Goal: Task Accomplishment & Management: Use online tool/utility

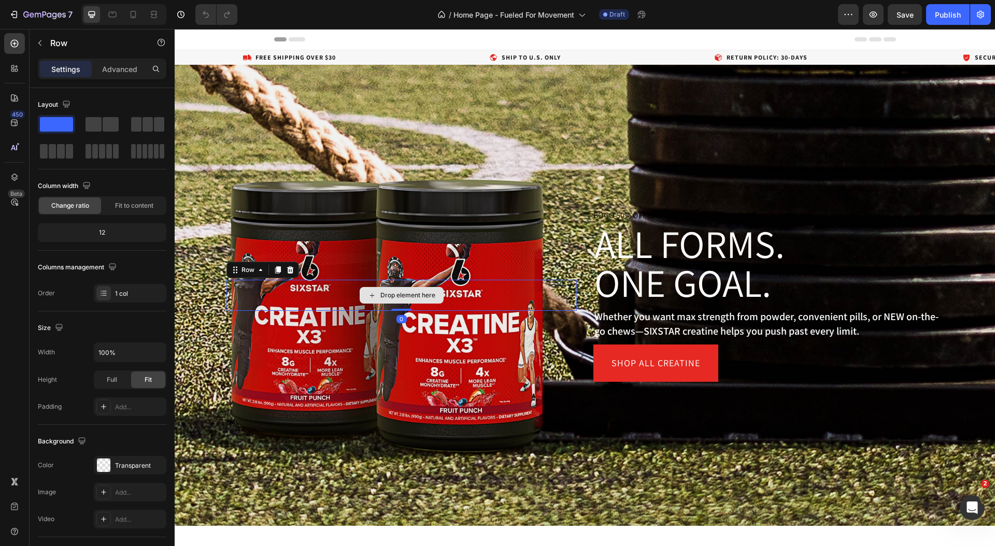
click at [524, 298] on div "Drop element here" at bounding box center [402, 295] width 350 height 31
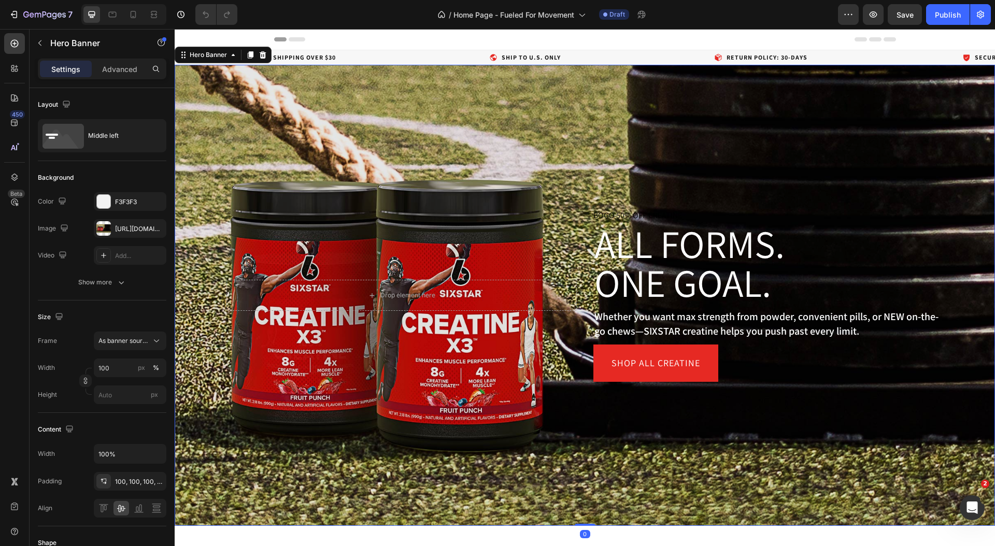
click at [538, 149] on div "Overlay" at bounding box center [585, 295] width 821 height 461
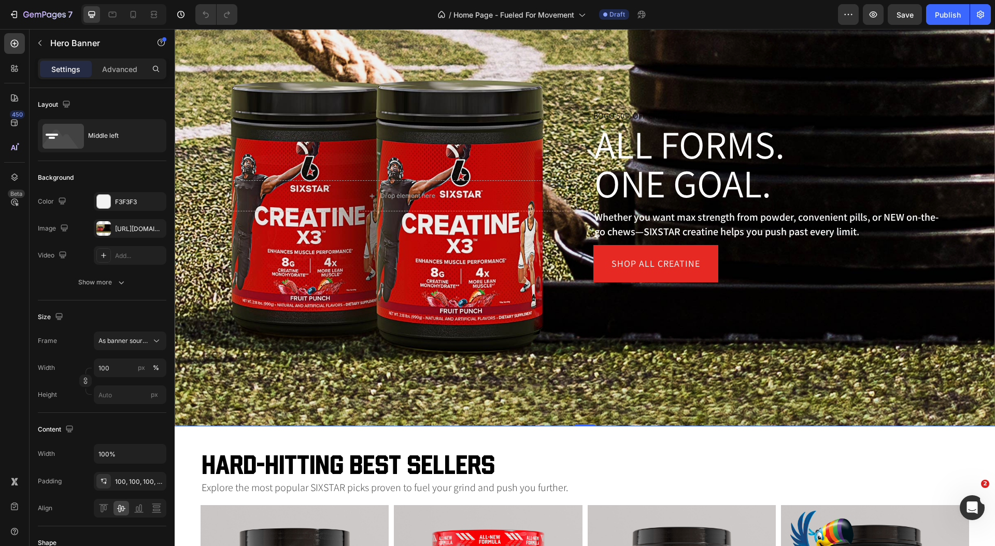
scroll to position [67, 0]
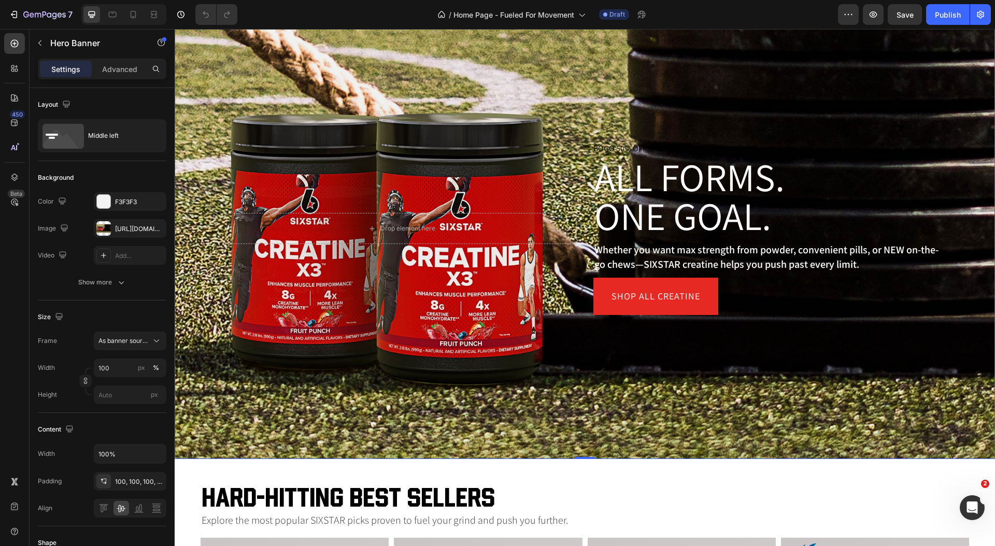
click at [603, 91] on div "Drop element here Row BOGO 50% OFF CREATINE Product Promo All Forms. One Goal. …" at bounding box center [585, 229] width 821 height 276
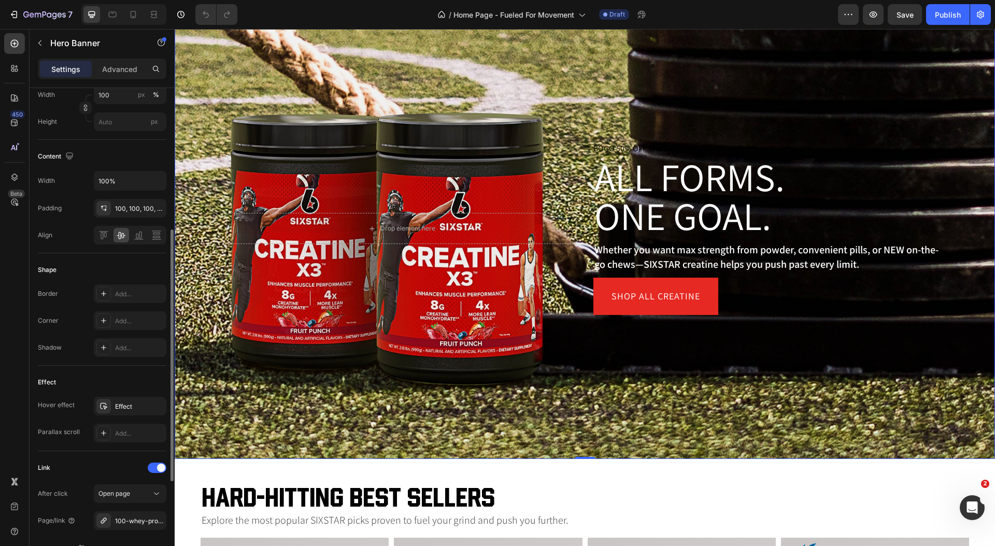
scroll to position [276, 0]
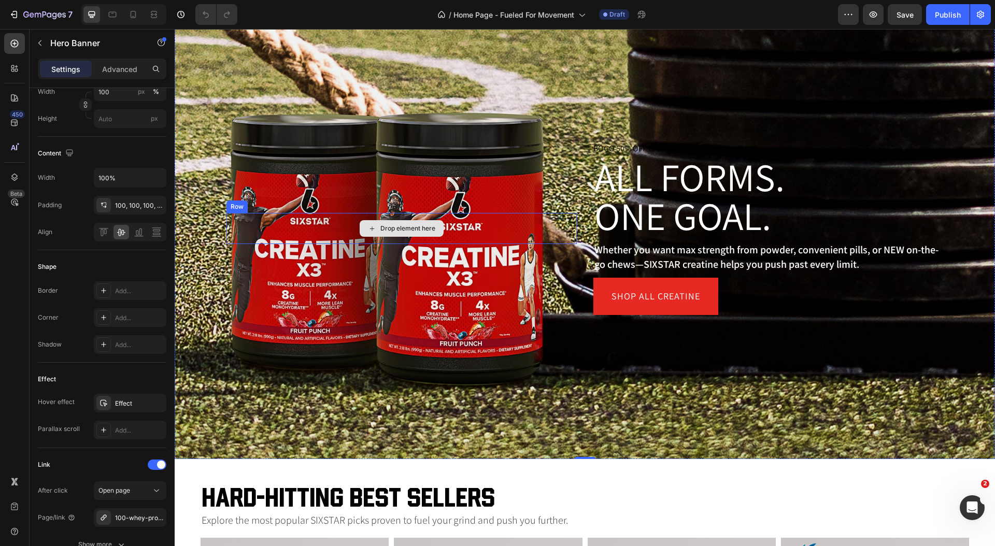
click at [558, 236] on div "Drop element here" at bounding box center [402, 228] width 350 height 31
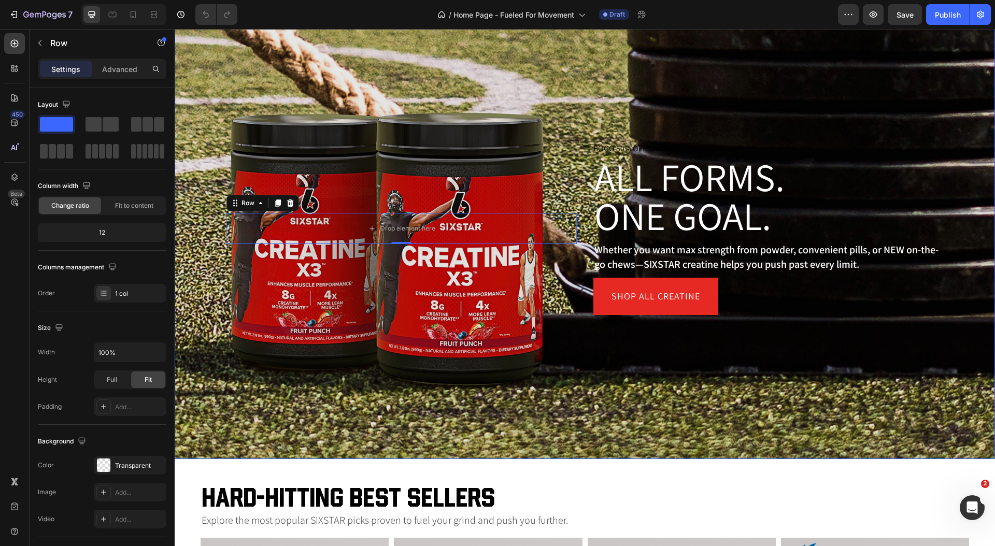
click at [380, 53] on div "Overlay" at bounding box center [585, 228] width 821 height 461
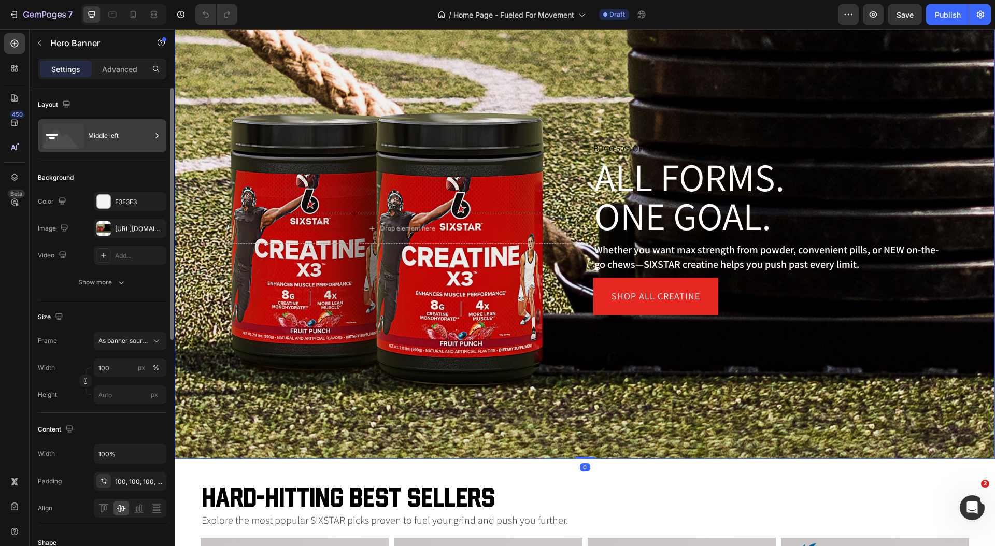
click at [122, 131] on div "Middle left" at bounding box center [119, 136] width 63 height 24
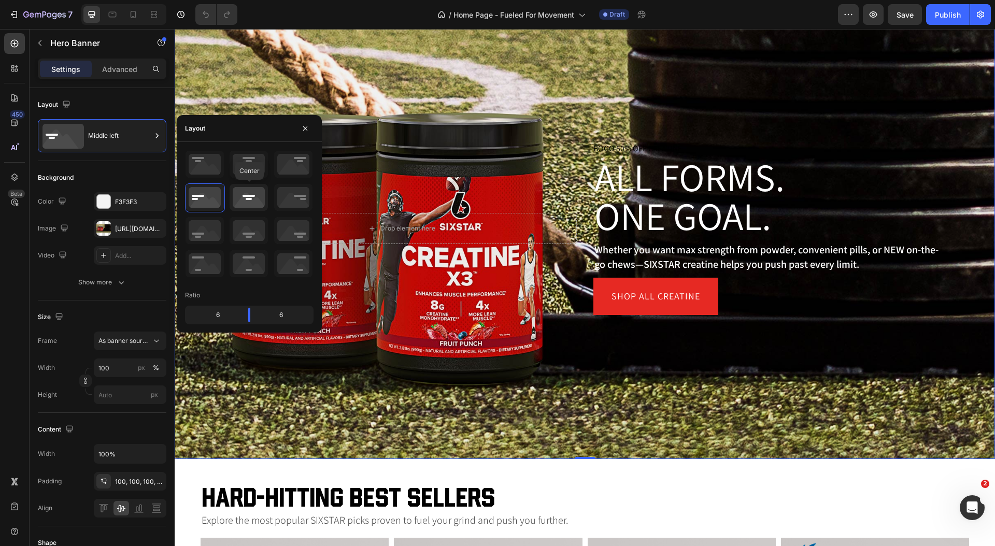
click at [244, 202] on icon at bounding box center [249, 197] width 38 height 27
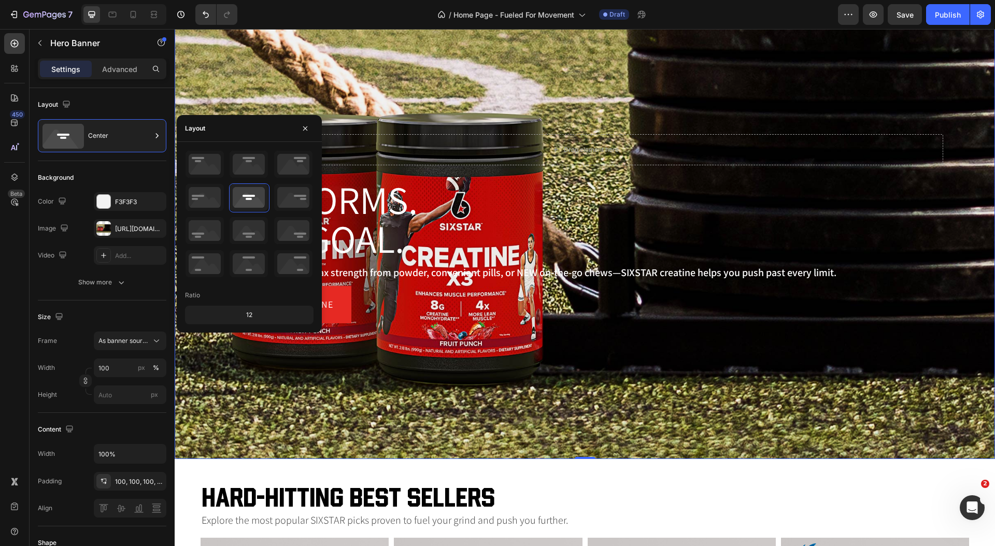
click at [536, 332] on div "Drop element here Row BOGO 50% OFF CREATINE Product Promo All Forms. One Goal. …" at bounding box center [585, 228] width 821 height 293
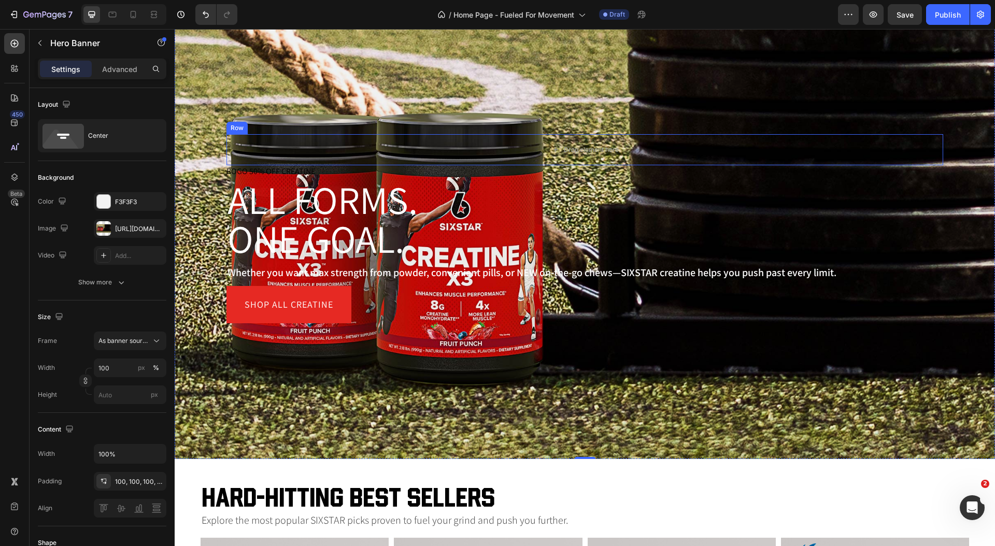
click at [237, 130] on div "Row" at bounding box center [237, 128] width 21 height 12
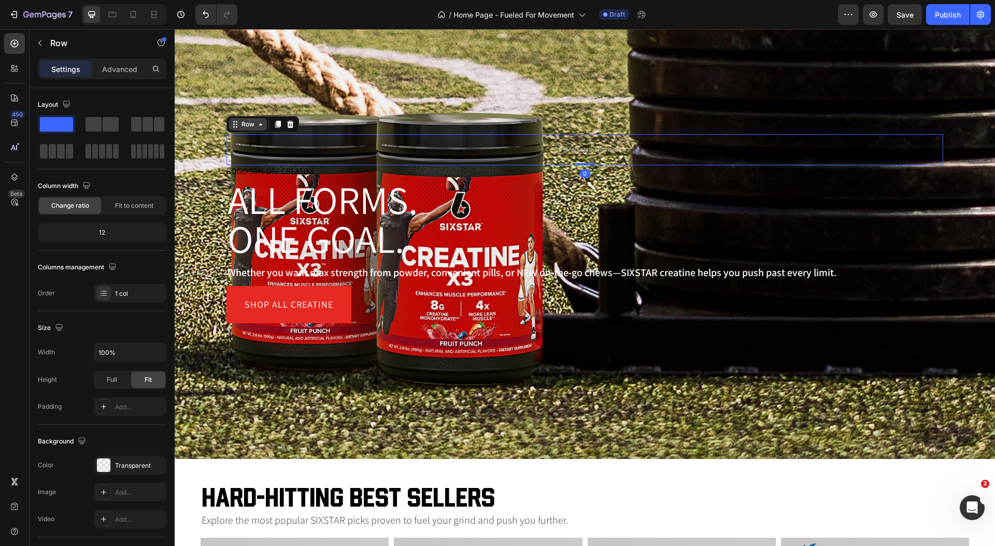
click at [231, 127] on icon at bounding box center [235, 124] width 8 height 8
click at [290, 124] on icon at bounding box center [290, 123] width 7 height 7
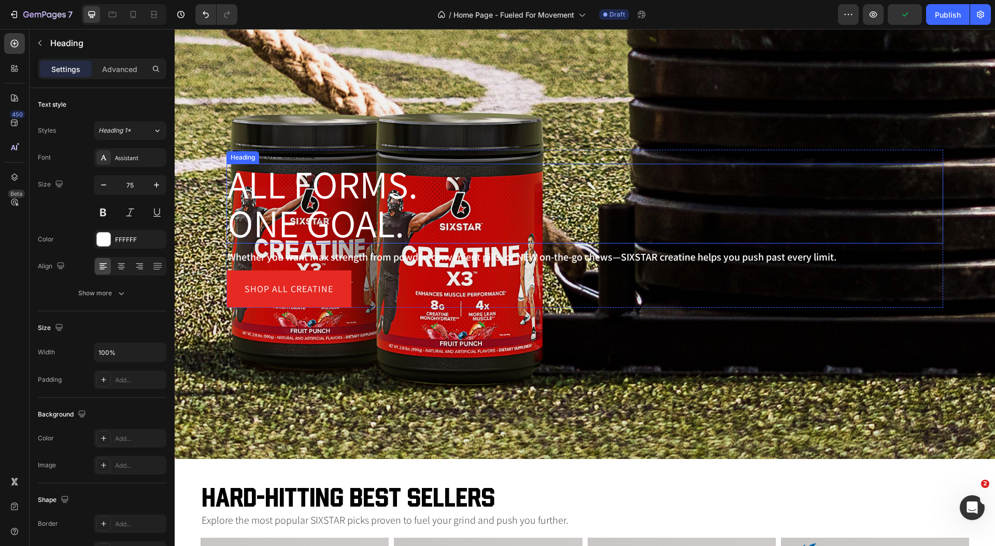
click at [418, 209] on h1 "All Forms. One Goal." at bounding box center [585, 204] width 717 height 80
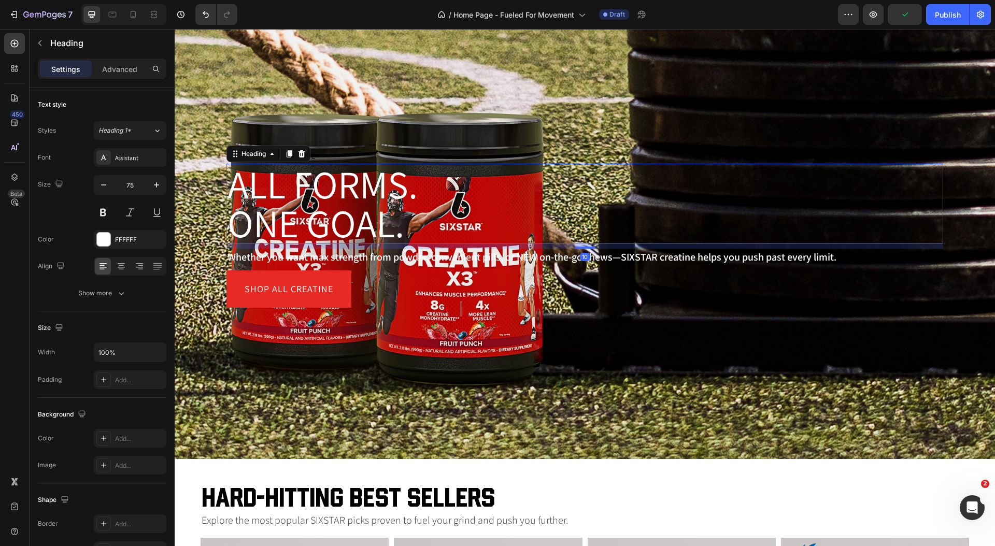
click at [418, 209] on h1 "All Forms. One Goal." at bounding box center [585, 204] width 717 height 80
click at [418, 209] on p "All Forms. One Goal." at bounding box center [585, 204] width 715 height 78
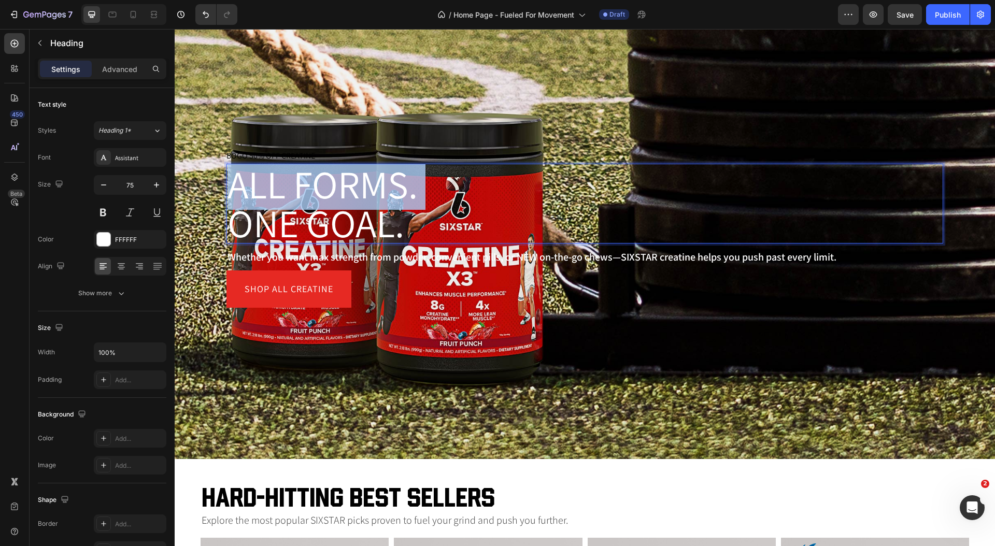
click at [418, 209] on p "All Forms. One Goal." at bounding box center [585, 204] width 715 height 78
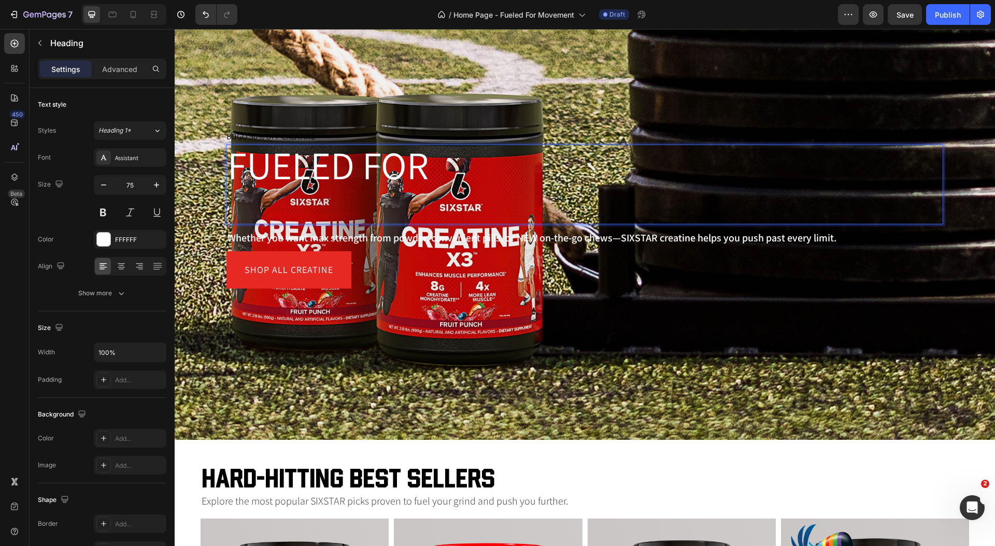
scroll to position [67, 0]
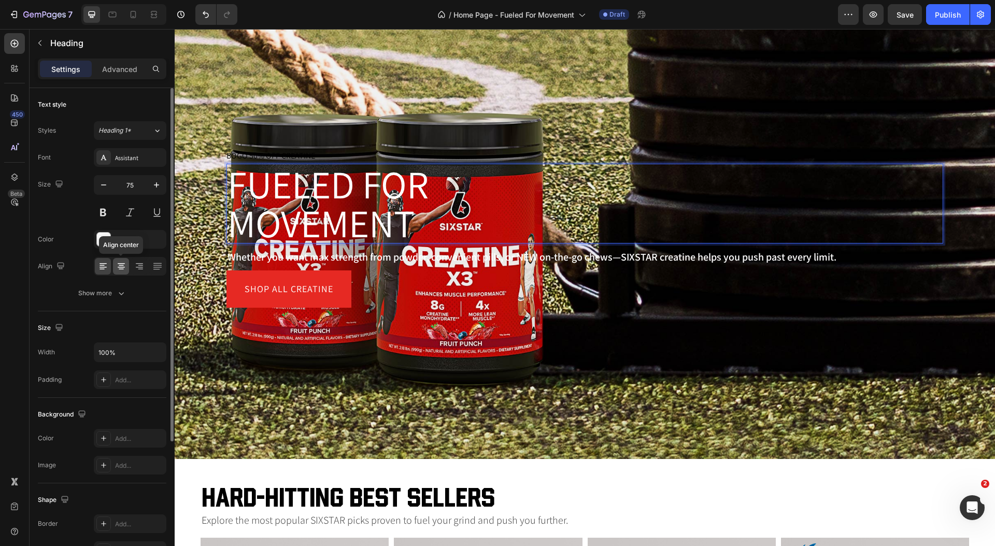
click at [123, 267] on icon at bounding box center [121, 266] width 10 height 10
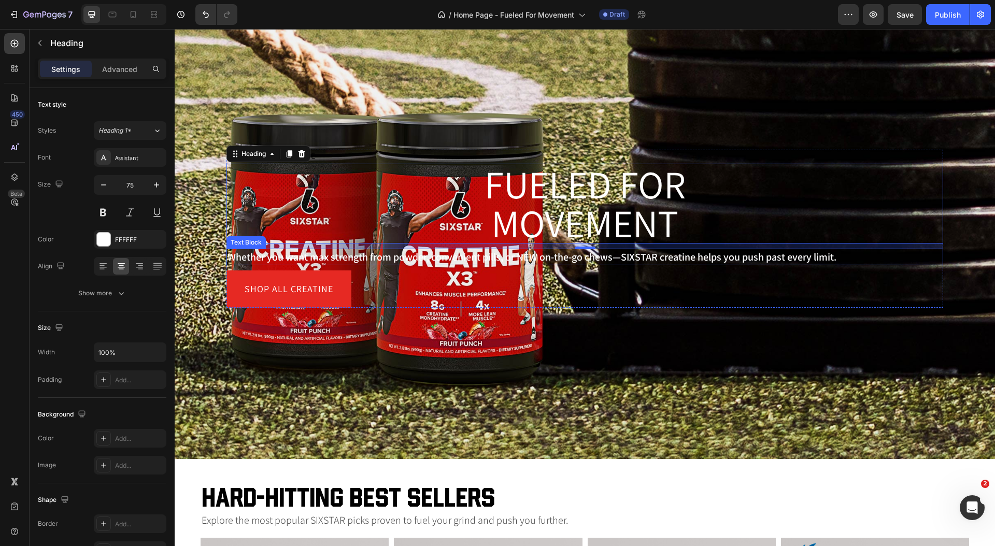
click at [486, 258] on p "Whether you want max strength from powder, convenient pills, or NEW on-the-go c…" at bounding box center [585, 257] width 715 height 15
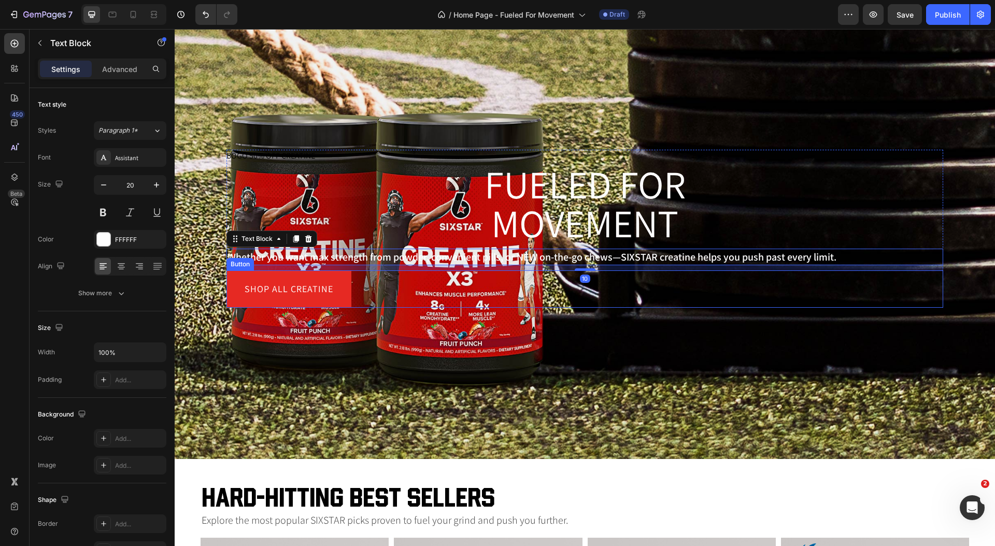
click at [416, 300] on div "Shop all Creatine Button" at bounding box center [585, 289] width 717 height 37
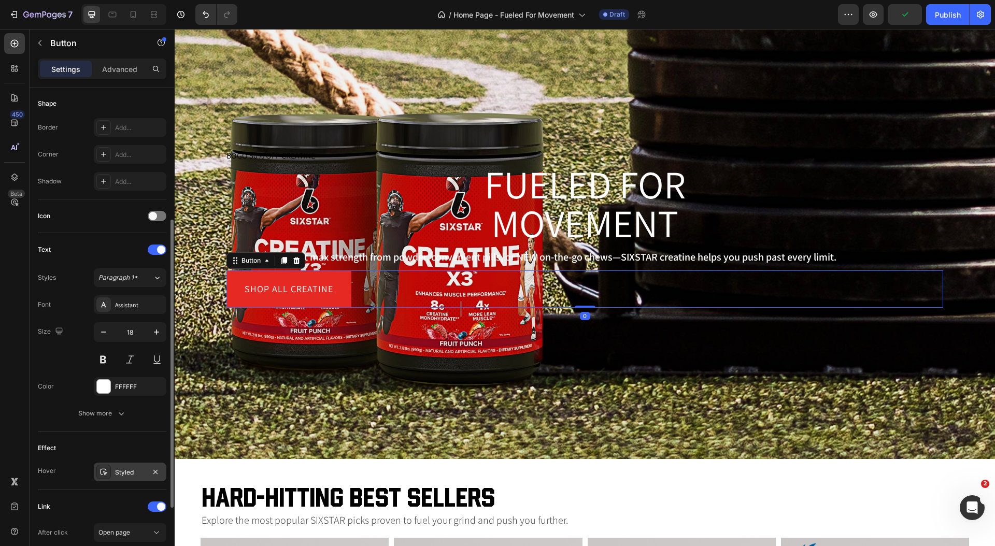
scroll to position [336, 0]
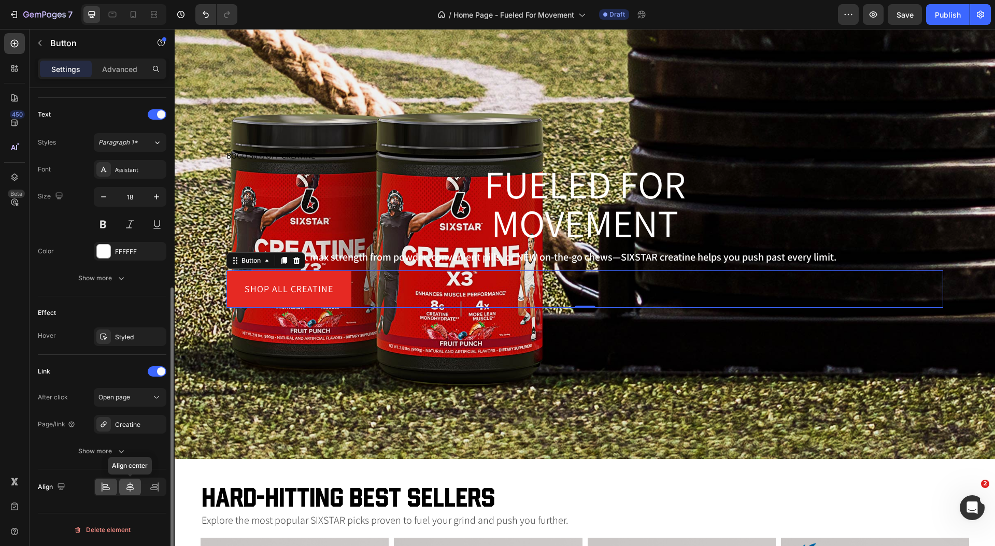
click at [125, 485] on icon at bounding box center [130, 487] width 10 height 10
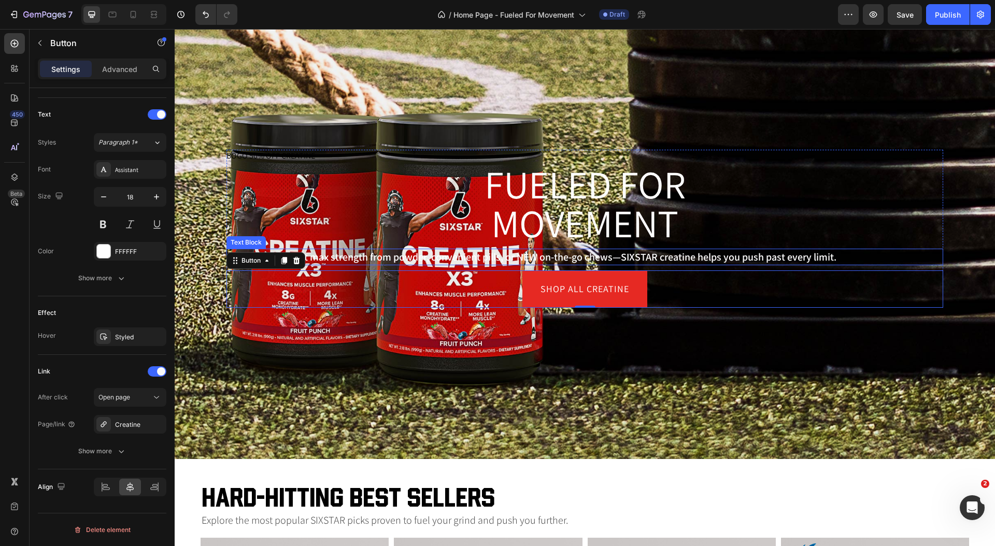
click at [511, 258] on p "Whether you want max strength from powder, convenient pills, or NEW on-the-go c…" at bounding box center [585, 257] width 715 height 15
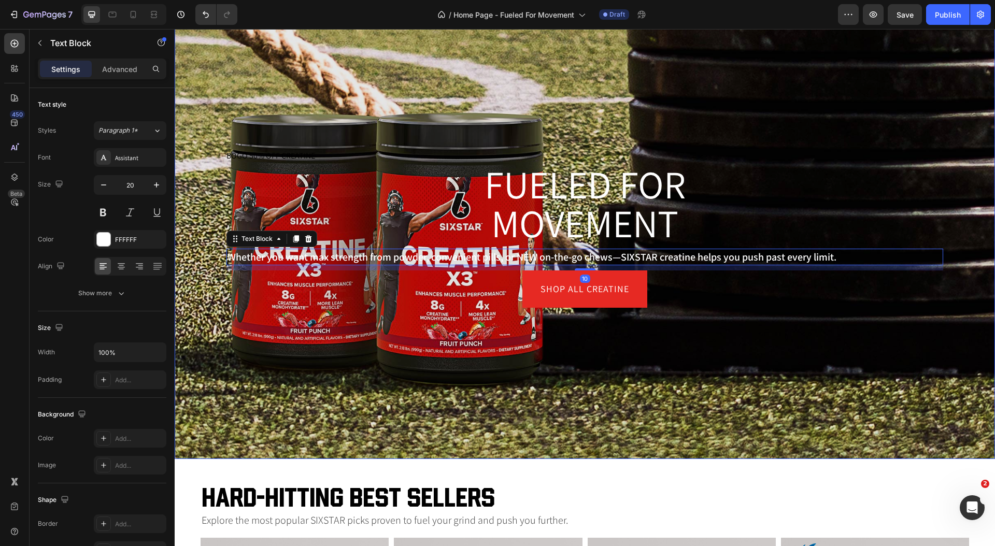
click at [304, 82] on div "Overlay" at bounding box center [585, 228] width 821 height 461
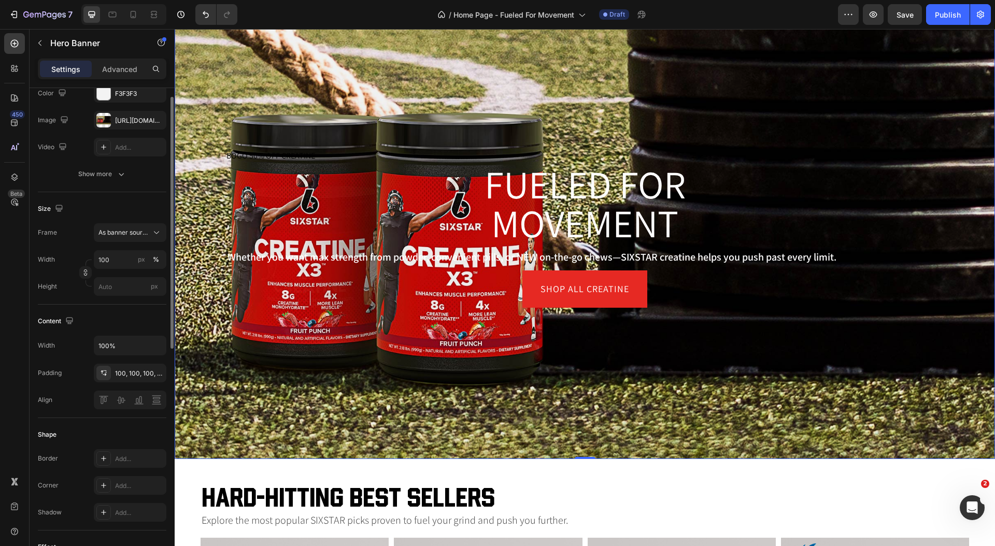
scroll to position [121, 0]
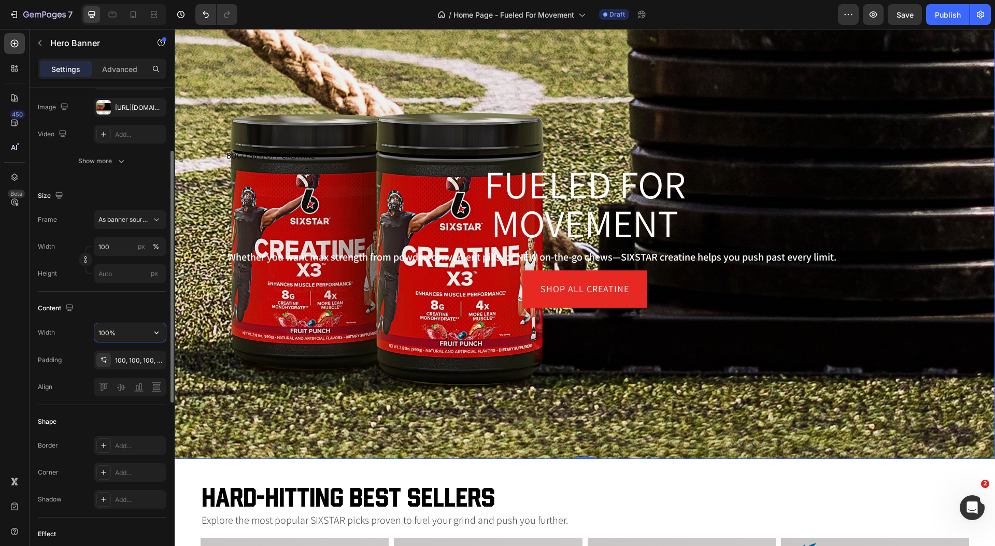
click at [124, 335] on input "100%" at bounding box center [130, 332] width 72 height 19
click at [152, 331] on icon "button" at bounding box center [156, 333] width 10 height 10
click at [133, 329] on input "100%" at bounding box center [130, 332] width 72 height 19
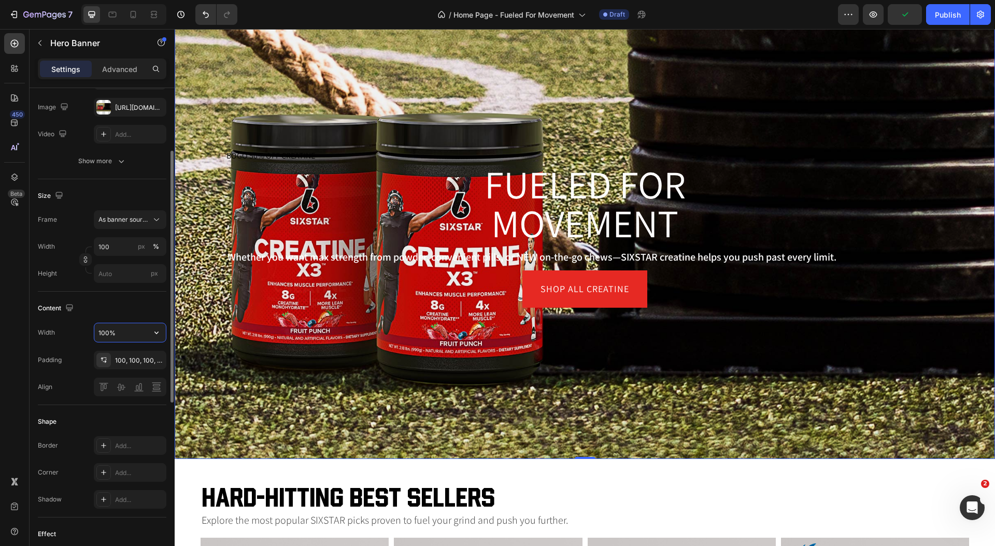
click at [133, 329] on input "100%" at bounding box center [130, 332] width 72 height 19
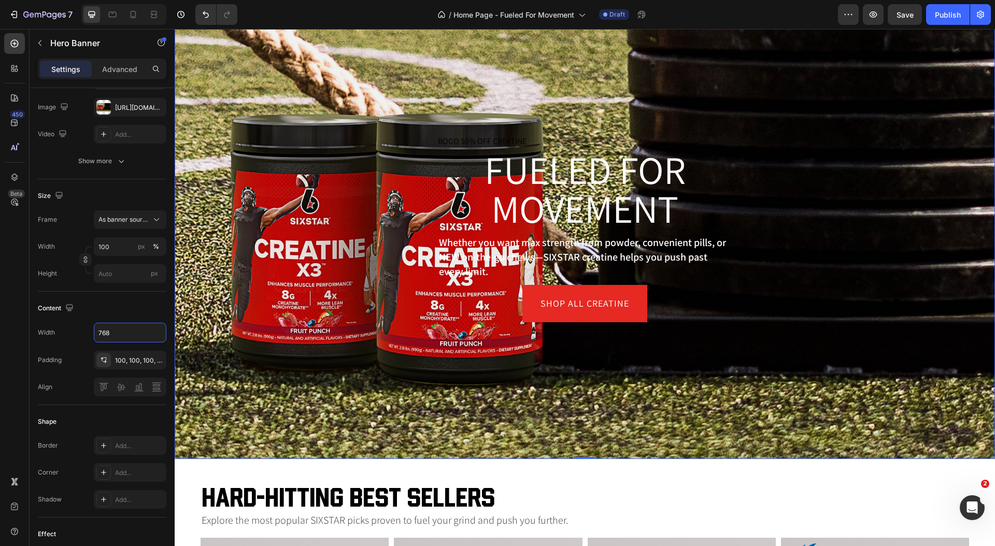
scroll to position [0, 0]
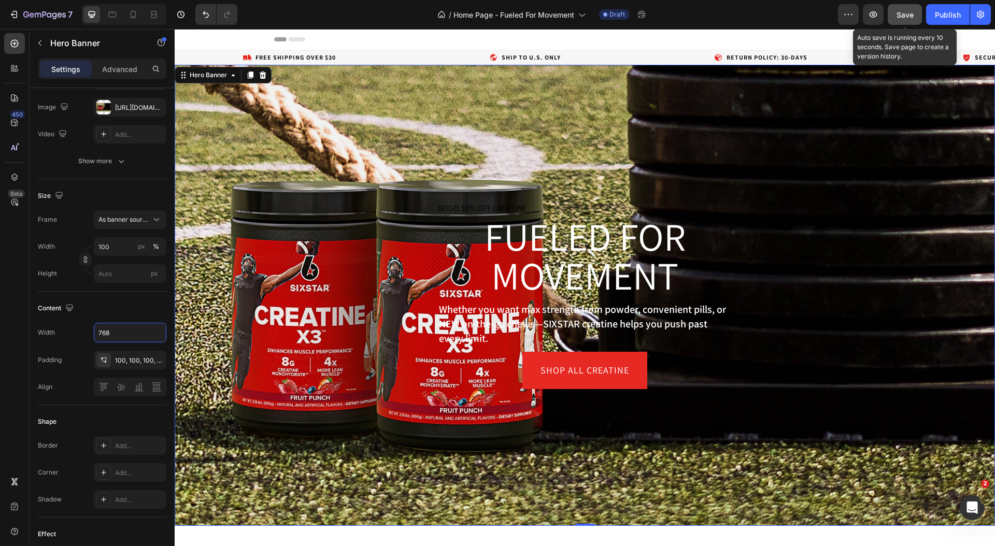
type input "768"
click at [894, 16] on button "Save" at bounding box center [905, 14] width 34 height 21
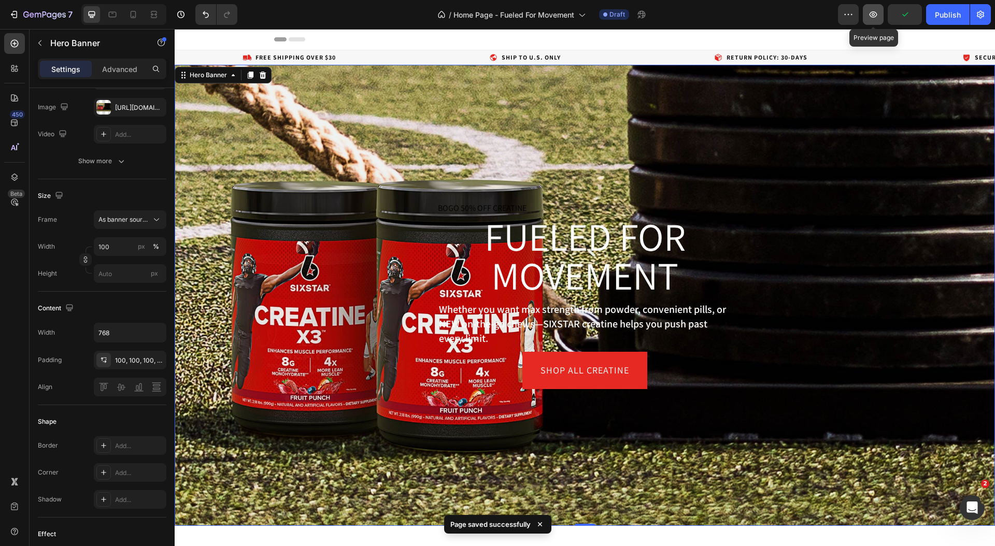
click at [873, 16] on icon "button" at bounding box center [874, 14] width 8 height 6
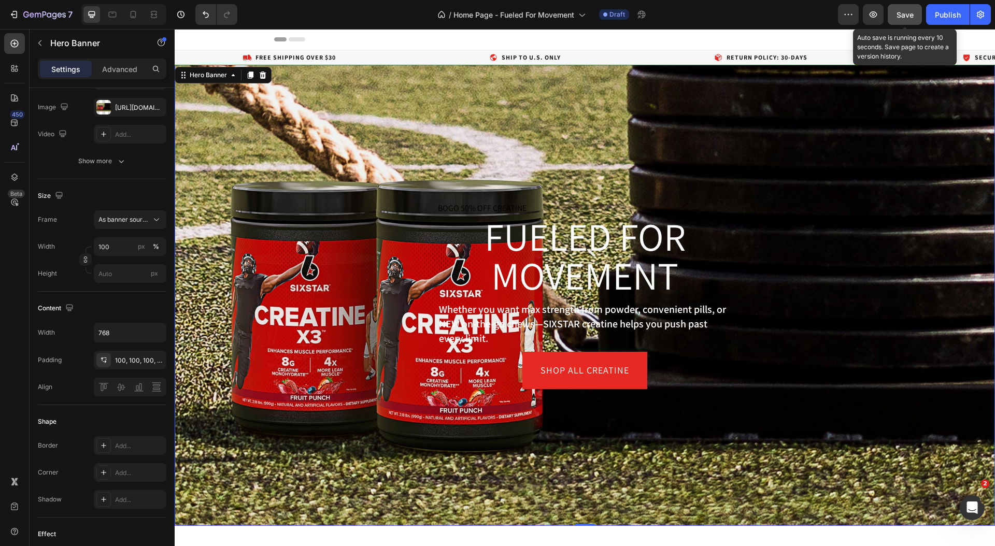
click at [905, 13] on span "Save" at bounding box center [905, 14] width 17 height 9
click at [874, 11] on icon "button" at bounding box center [874, 14] width 8 height 6
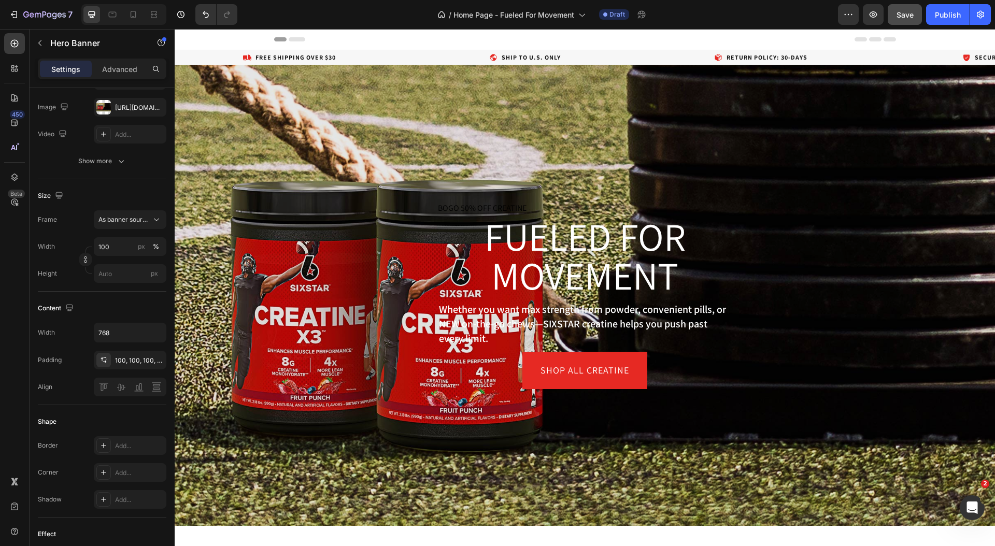
click at [245, 201] on div "Overlay" at bounding box center [585, 295] width 821 height 461
click at [247, 214] on div "Overlay" at bounding box center [585, 295] width 821 height 461
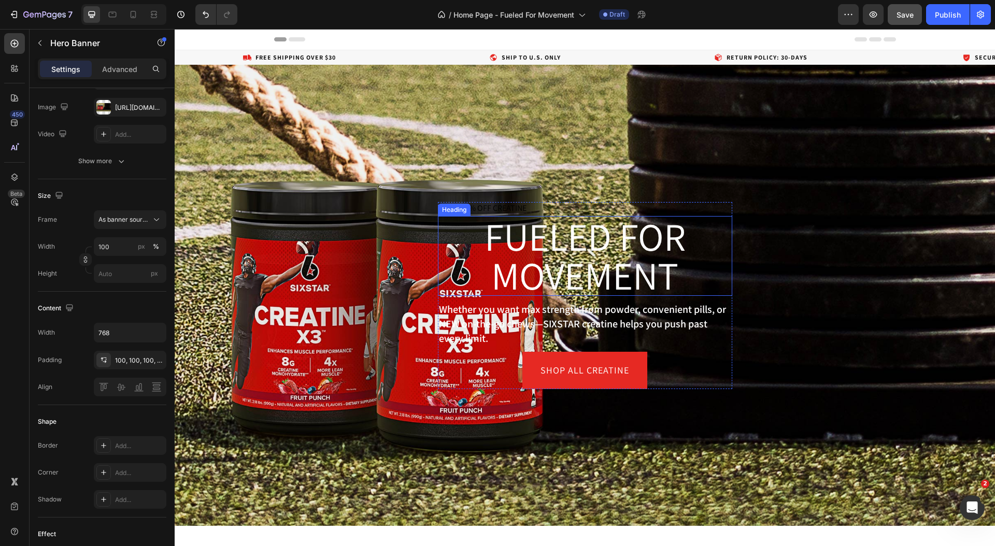
click at [630, 262] on h1 "Fueled for movement" at bounding box center [585, 256] width 294 height 80
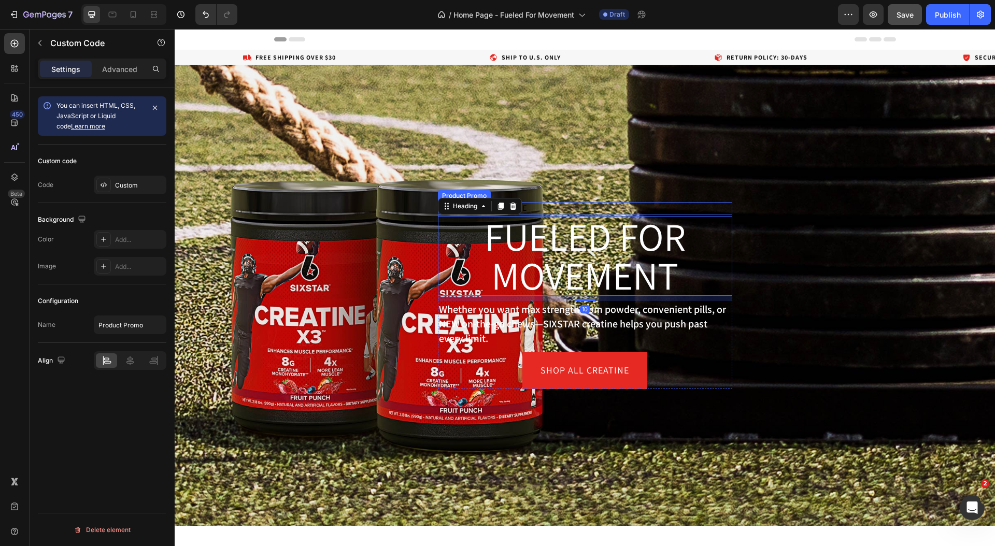
click at [552, 204] on div "BOGO 50% OFF CREATINE" at bounding box center [585, 208] width 294 height 12
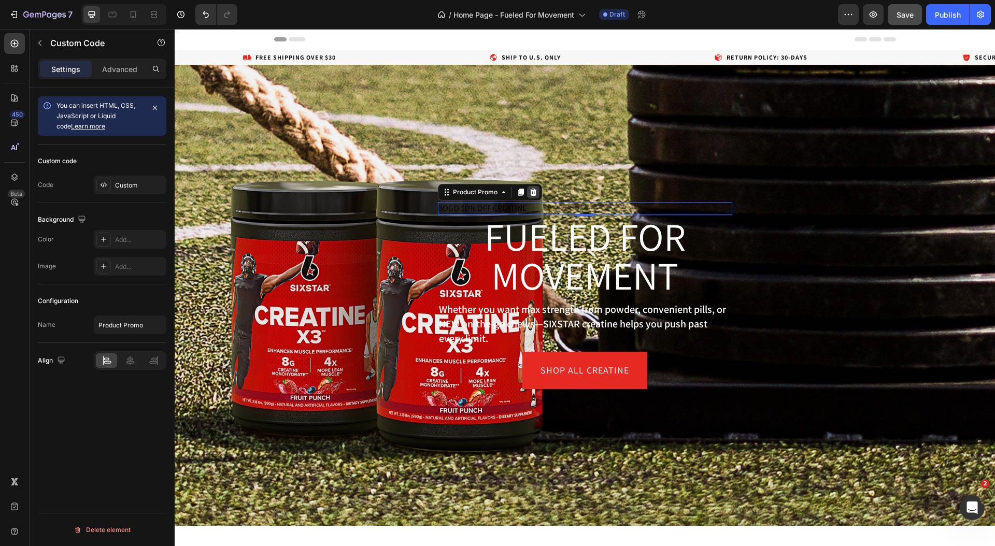
click at [533, 191] on icon at bounding box center [533, 191] width 7 height 7
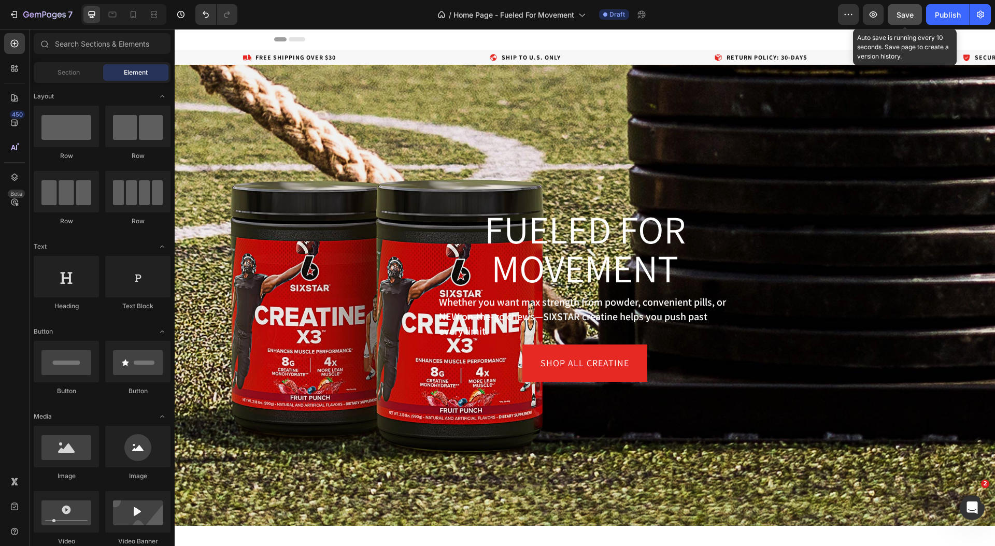
click at [897, 18] on span "Save" at bounding box center [905, 14] width 17 height 9
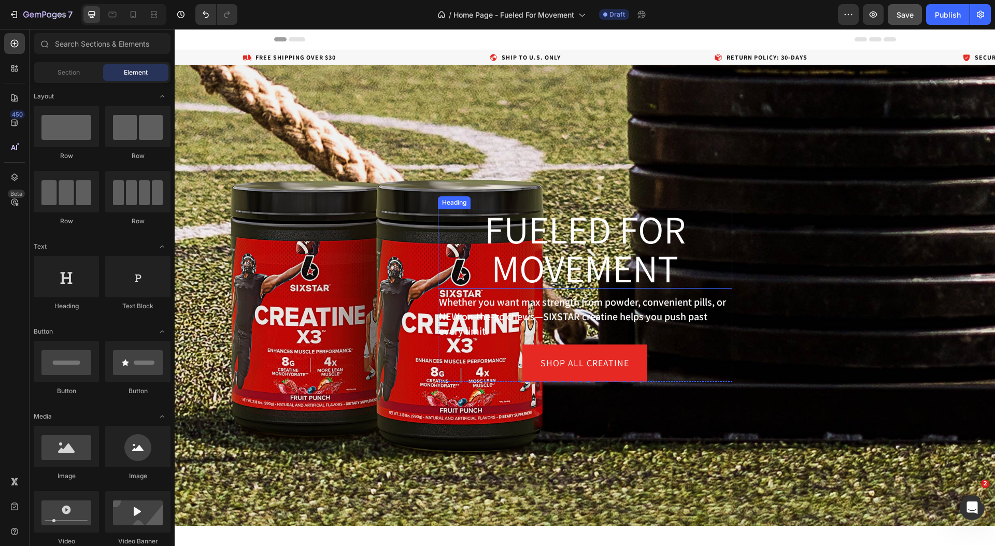
click at [501, 266] on h1 "Fueled for movement" at bounding box center [585, 249] width 294 height 80
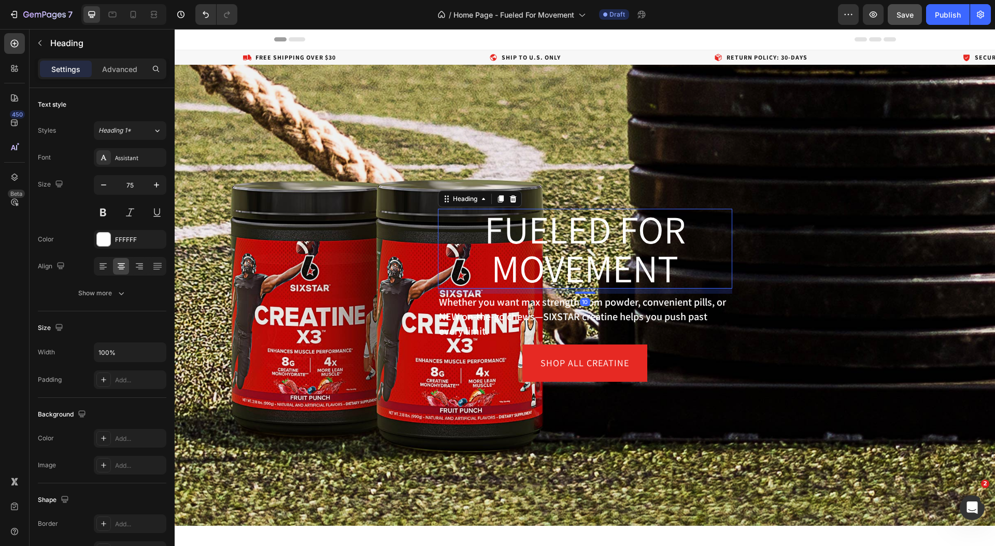
click at [497, 270] on h1 "Fueled for movement" at bounding box center [585, 249] width 294 height 80
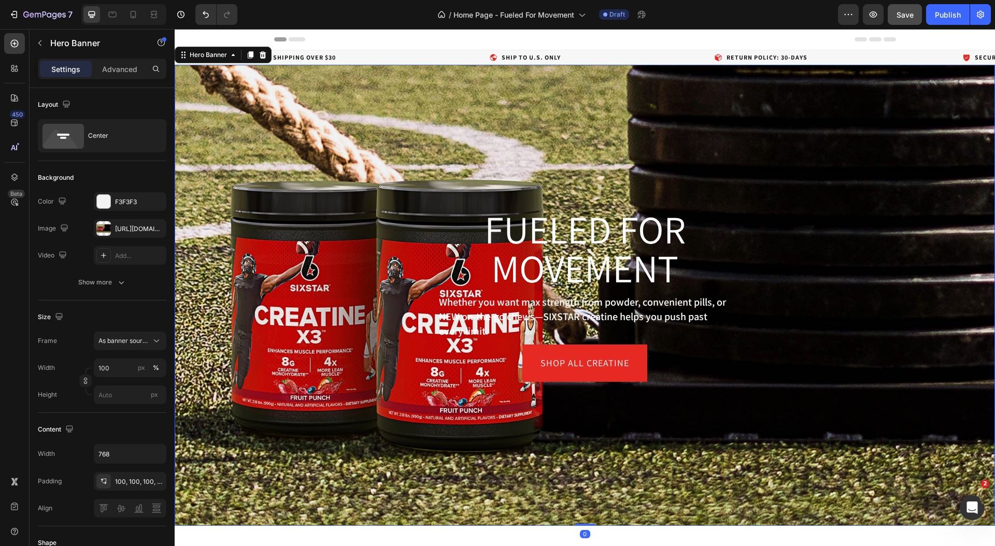
click at [754, 330] on div "Fueled for movement Heading Whether you want max strength from powder, convenie…" at bounding box center [585, 295] width 398 height 277
click at [567, 237] on p "Fueled for movement" at bounding box center [585, 249] width 292 height 78
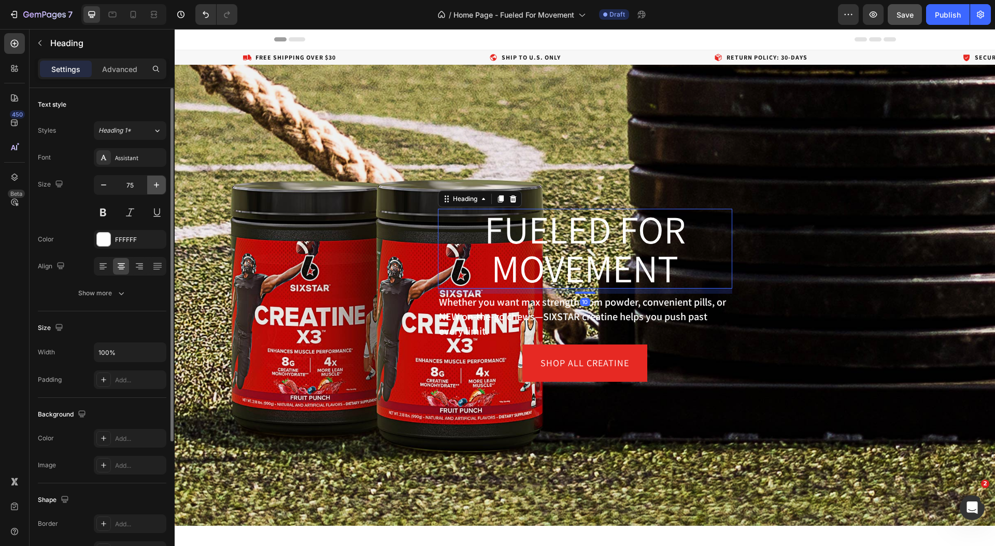
click at [162, 182] on button "button" at bounding box center [156, 185] width 19 height 19
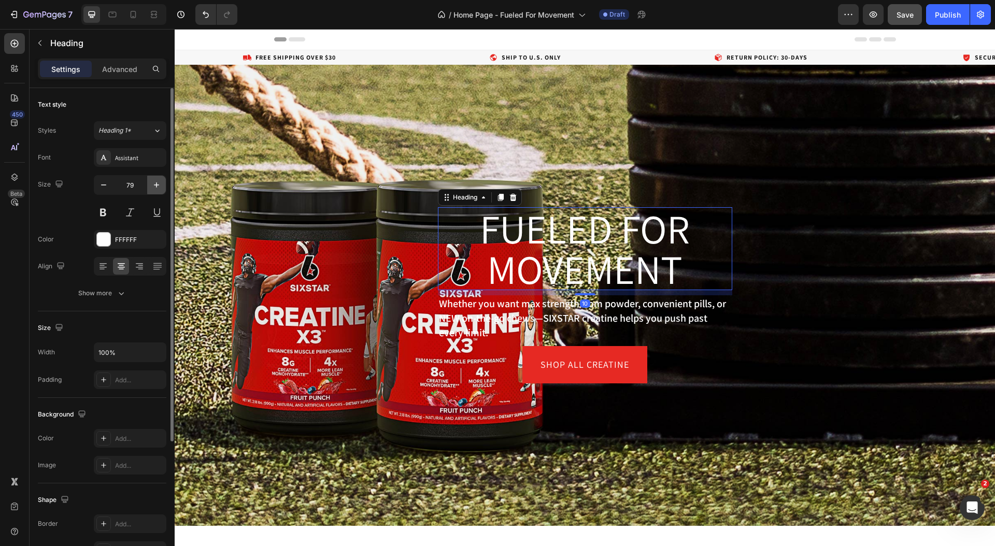
click at [162, 182] on button "button" at bounding box center [156, 185] width 19 height 19
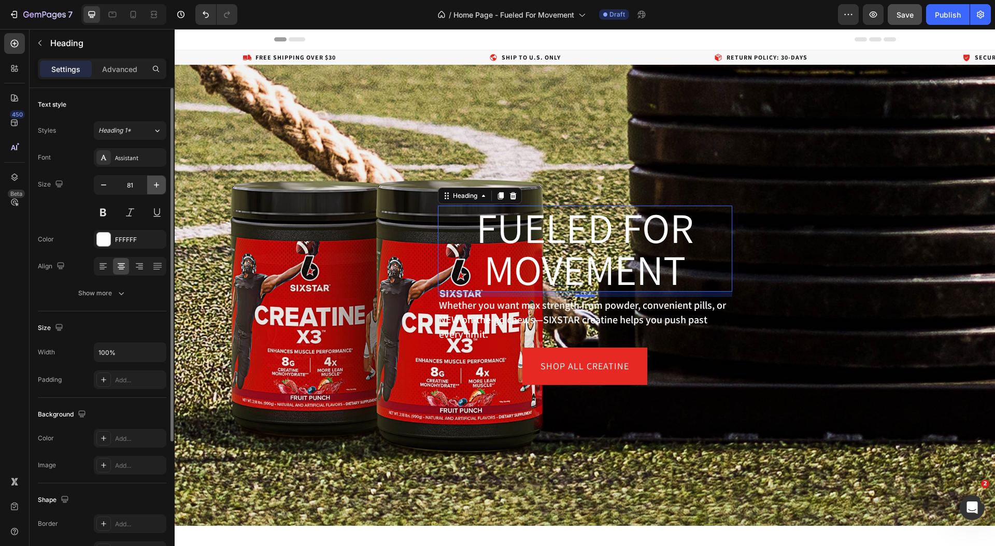
click at [162, 182] on button "button" at bounding box center [156, 185] width 19 height 19
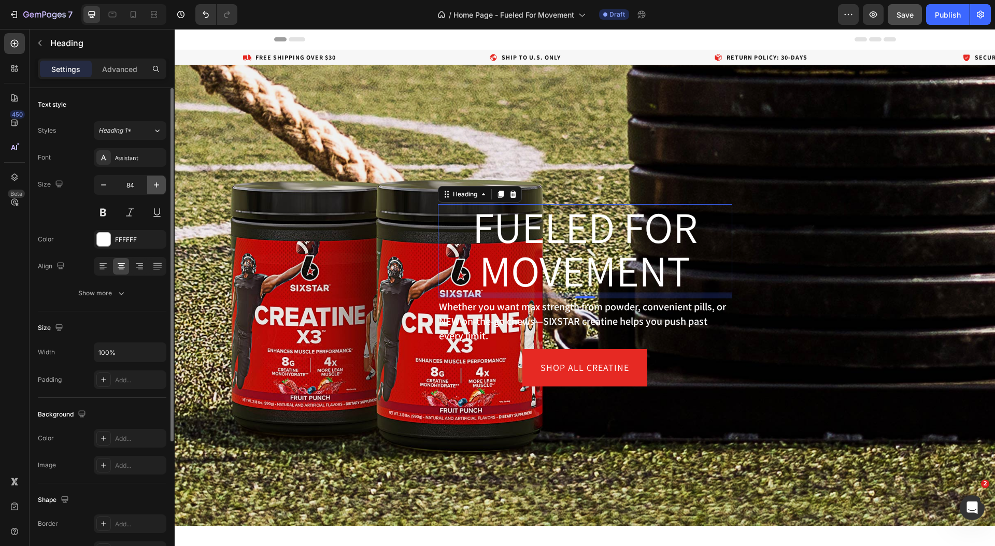
click at [162, 182] on button "button" at bounding box center [156, 185] width 19 height 19
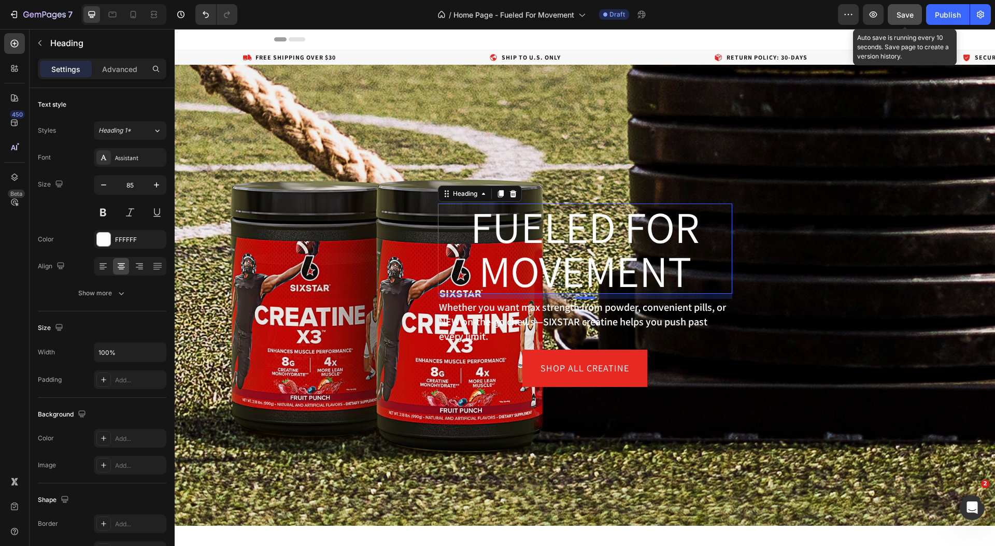
click at [900, 11] on span "Save" at bounding box center [905, 14] width 17 height 9
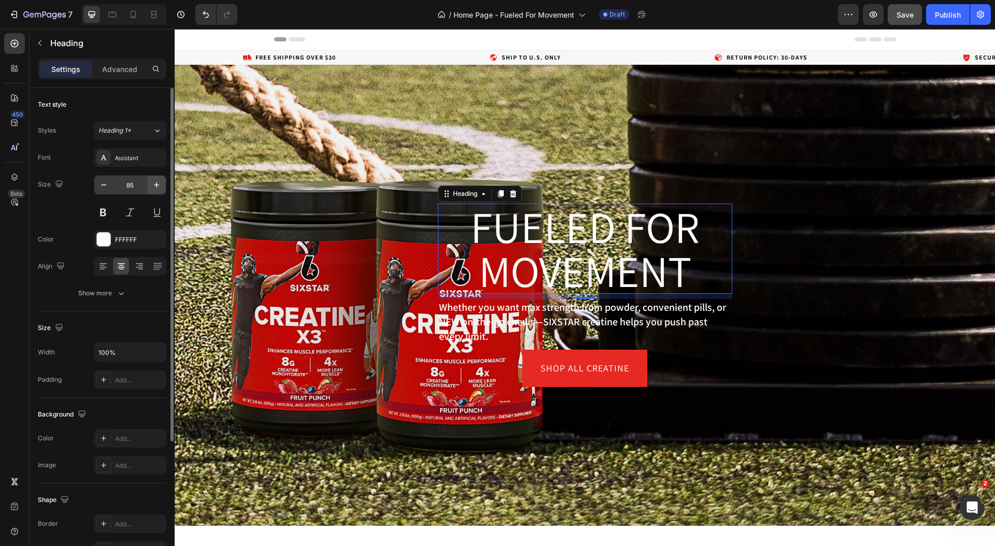
click at [153, 181] on icon "button" at bounding box center [156, 185] width 10 height 10
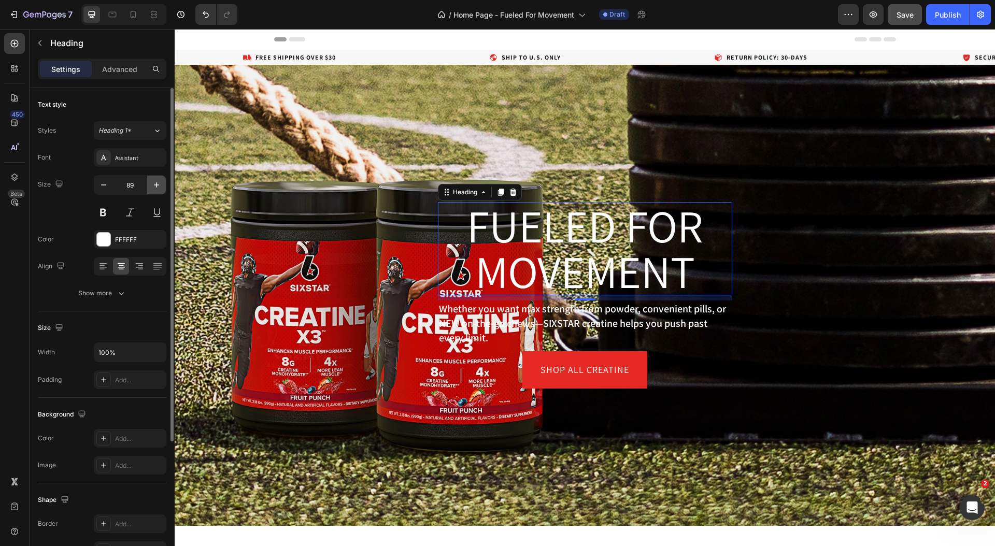
click at [153, 181] on icon "button" at bounding box center [156, 185] width 10 height 10
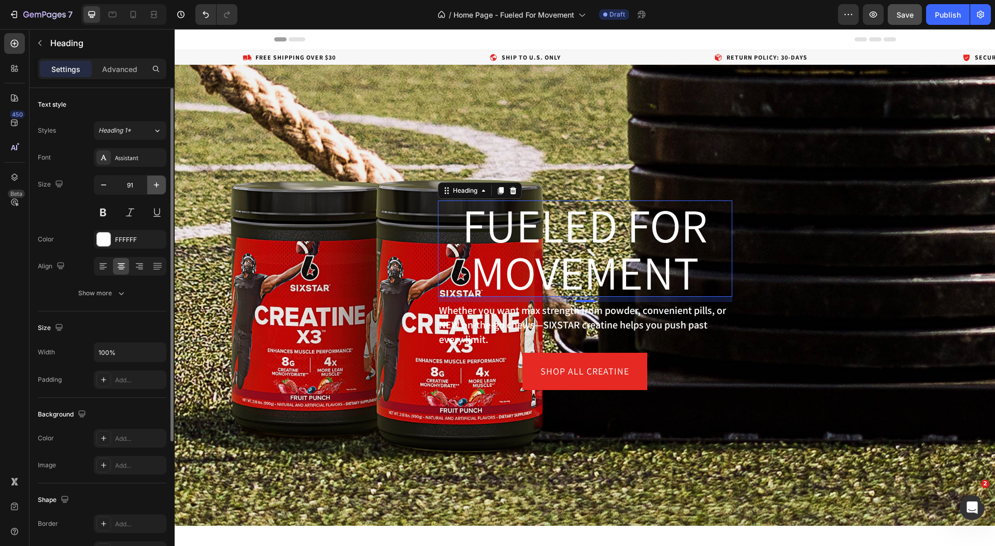
click at [153, 181] on icon "button" at bounding box center [156, 185] width 10 height 10
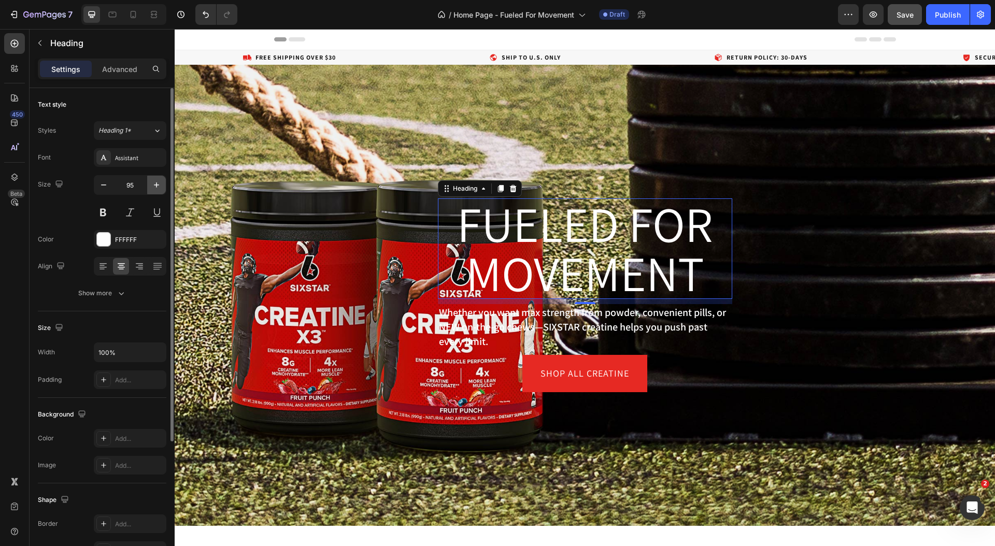
click at [153, 181] on icon "button" at bounding box center [156, 185] width 10 height 10
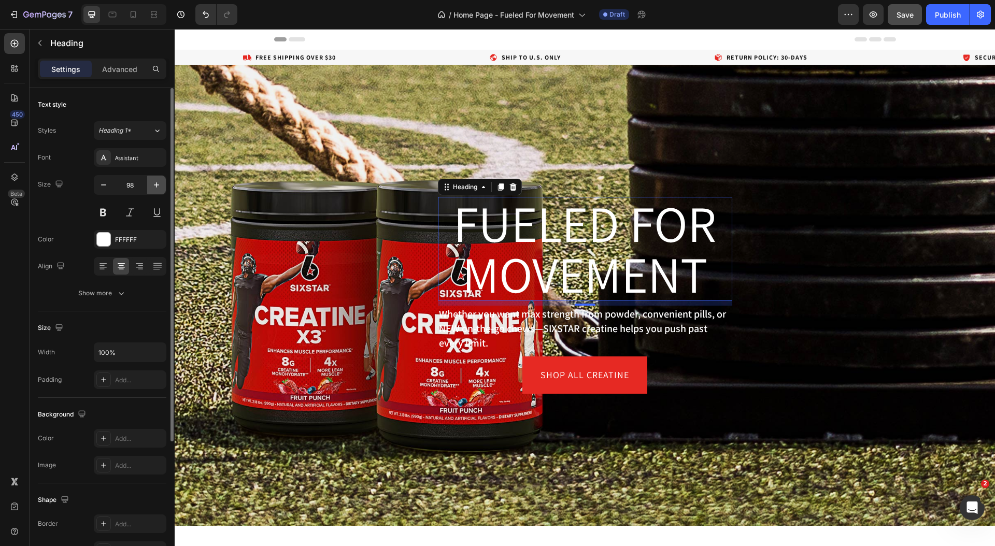
click at [153, 181] on icon "button" at bounding box center [156, 185] width 10 height 10
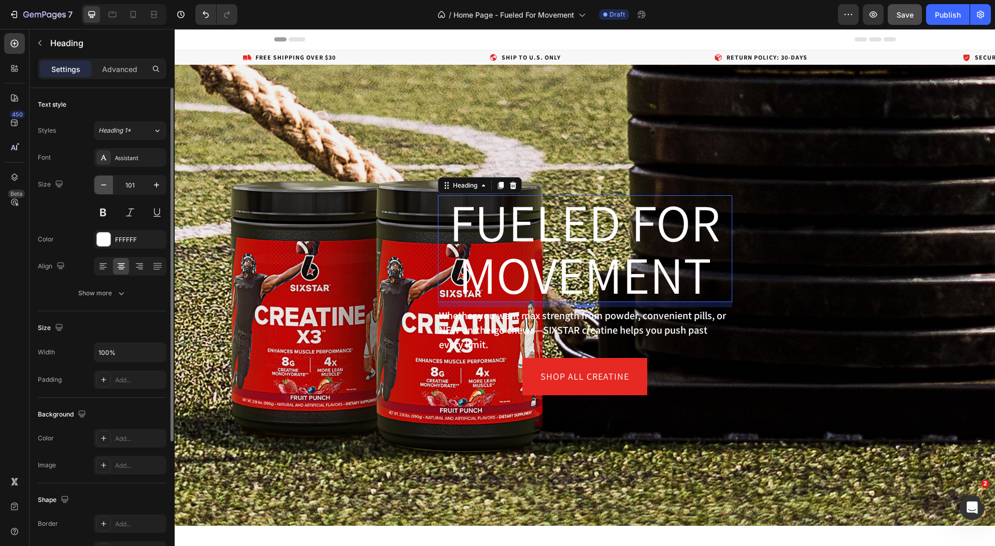
click at [103, 186] on icon "button" at bounding box center [103, 185] width 10 height 10
type input "100"
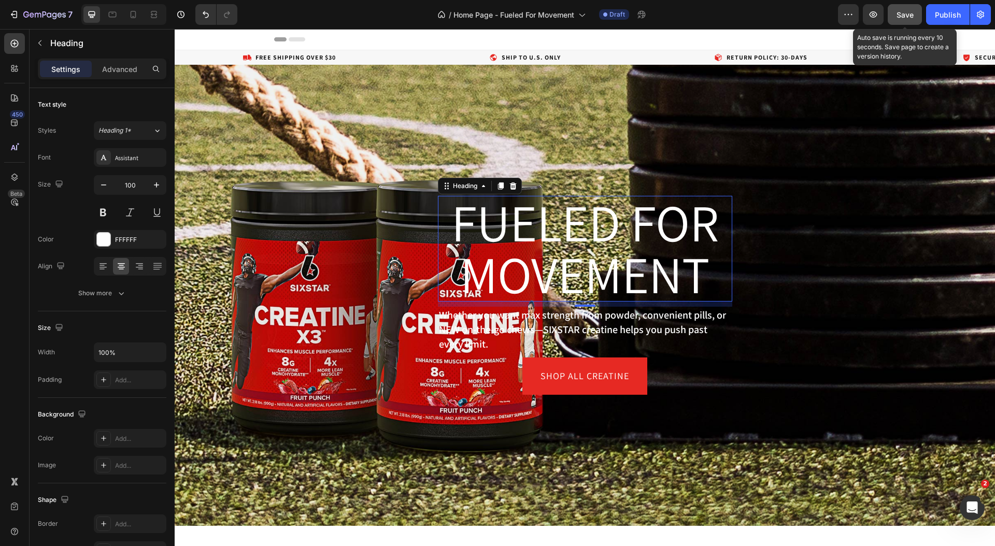
click at [905, 14] on span "Save" at bounding box center [905, 14] width 17 height 9
